Goal: Transaction & Acquisition: Purchase product/service

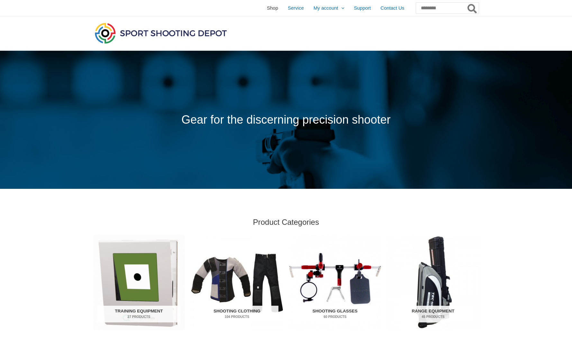
click at [267, 7] on span "Shop" at bounding box center [272, 8] width 11 height 16
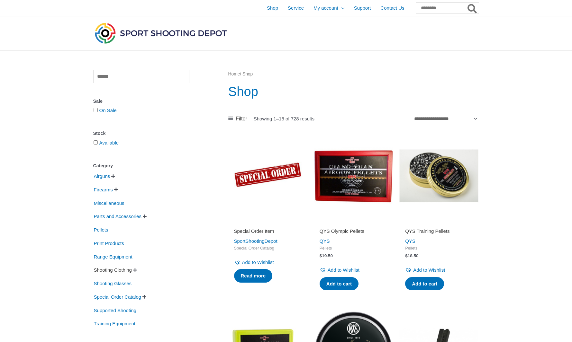
click at [118, 271] on span "Shooting Clothing" at bounding box center [112, 270] width 39 height 11
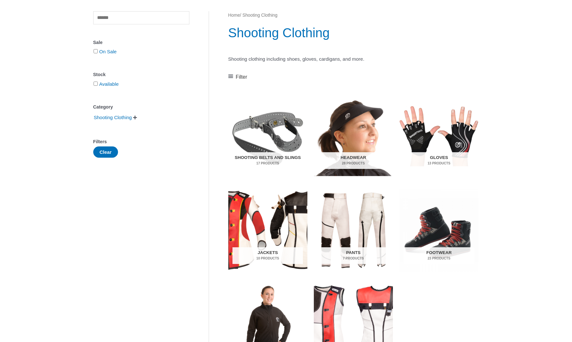
scroll to position [84, 0]
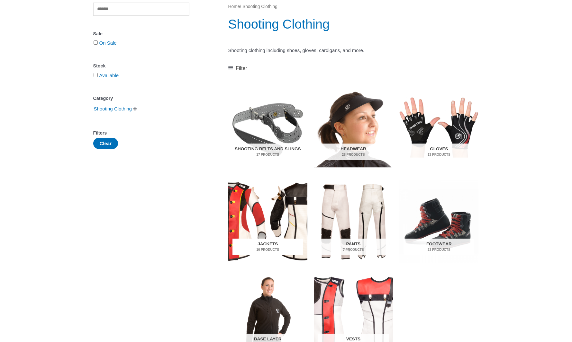
click at [285, 243] on h2 "Jackets 10 Products" at bounding box center [267, 247] width 70 height 17
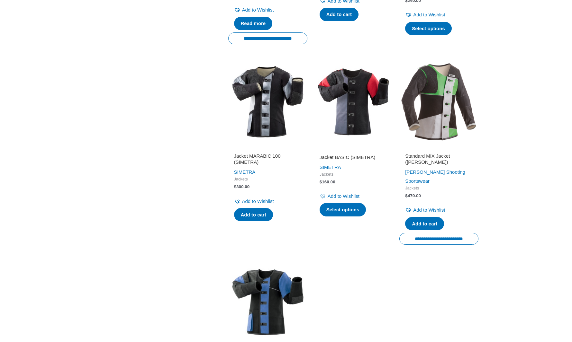
scroll to position [175, 0]
